Goal: Transaction & Acquisition: Download file/media

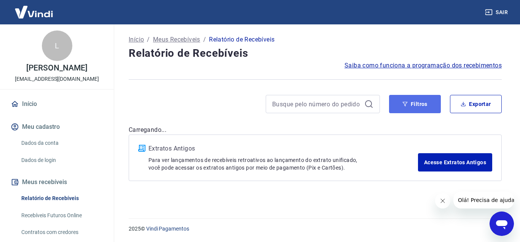
click at [431, 102] on button "Filtros" at bounding box center [415, 104] width 52 height 18
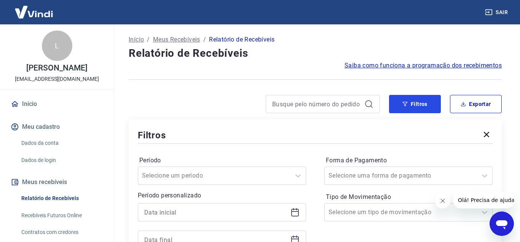
scroll to position [39, 0]
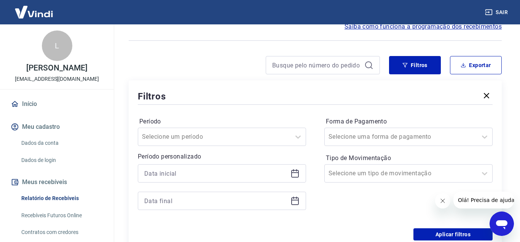
click at [292, 174] on icon at bounding box center [295, 174] width 8 height 8
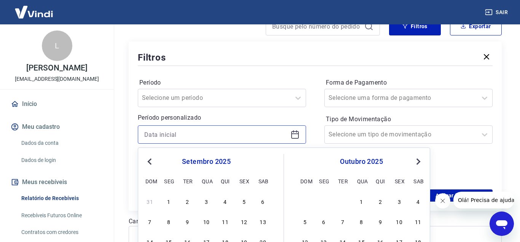
scroll to position [117, 0]
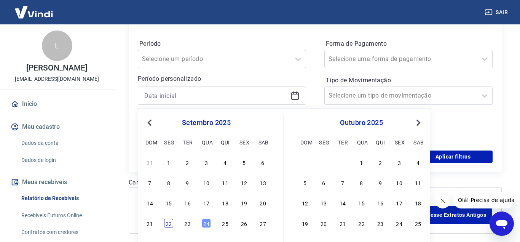
click at [168, 223] on div "22" at bounding box center [168, 223] width 9 height 9
type input "[DATE]"
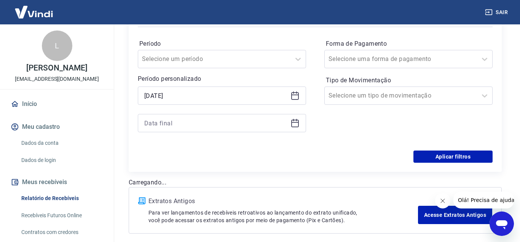
click at [292, 124] on icon at bounding box center [295, 122] width 9 height 9
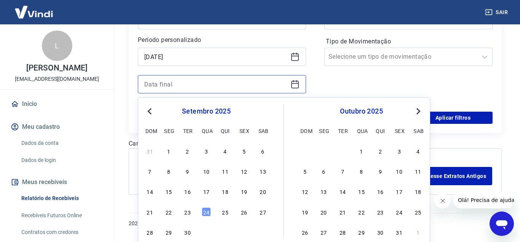
scroll to position [172, 0]
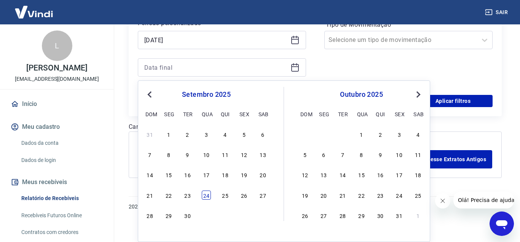
click at [208, 193] on div "24" at bounding box center [206, 194] width 9 height 9
type input "[DATE]"
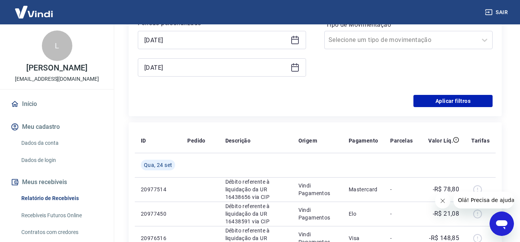
scroll to position [150, 0]
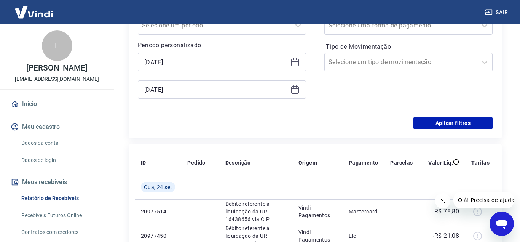
click at [299, 62] on icon at bounding box center [295, 63] width 8 height 8
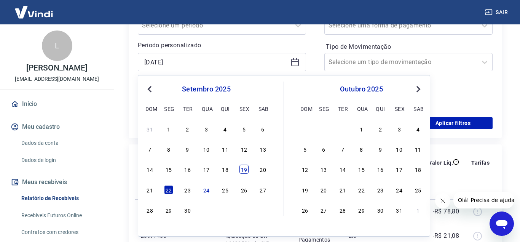
click at [245, 168] on div "19" at bounding box center [243, 168] width 9 height 9
type input "[DATE]"
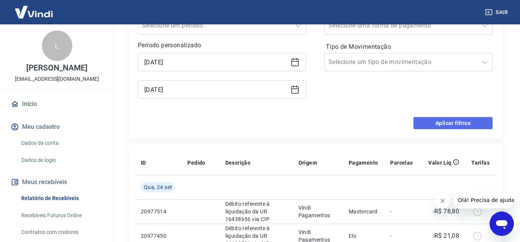
click at [460, 126] on button "Aplicar filtros" at bounding box center [452, 123] width 79 height 12
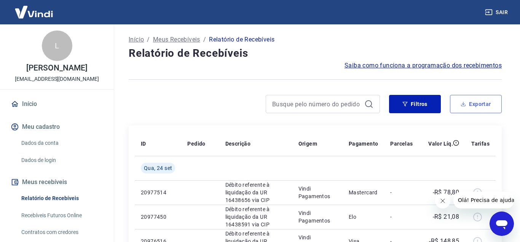
click at [480, 107] on button "Exportar" at bounding box center [476, 104] width 52 height 18
type input "[DATE]"
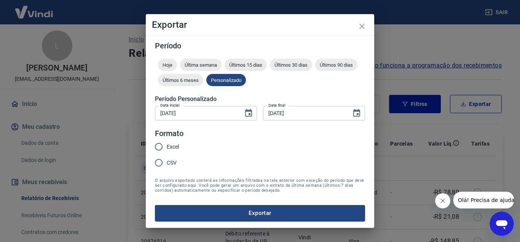
click at [171, 147] on span "Excel" at bounding box center [173, 147] width 12 height 8
click at [167, 147] on input "Excel" at bounding box center [159, 147] width 16 height 16
radio input "true"
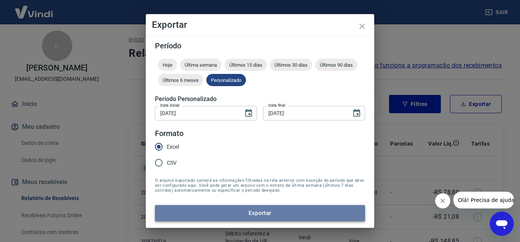
click at [205, 216] on button "Exportar" at bounding box center [260, 213] width 210 height 16
